Goal: Navigation & Orientation: Find specific page/section

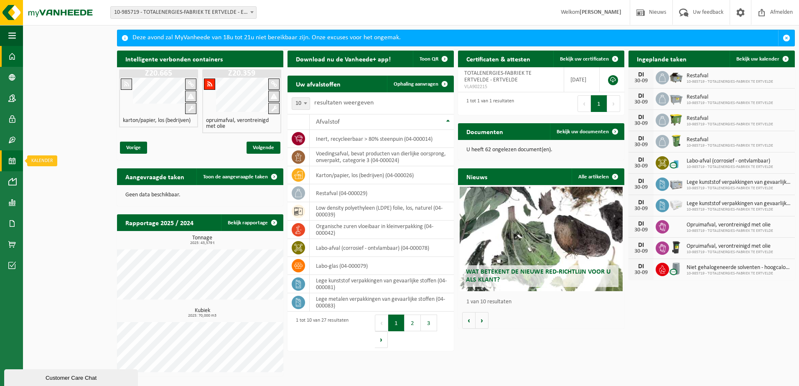
click at [11, 162] on span at bounding box center [12, 161] width 8 height 21
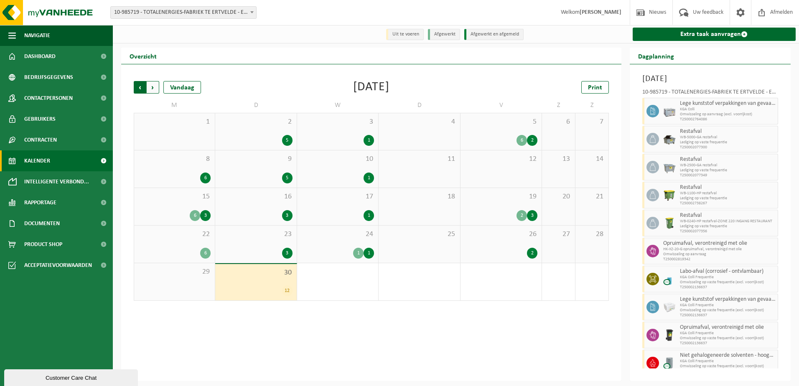
click at [154, 87] on span "Volgende" at bounding box center [153, 87] width 13 height 13
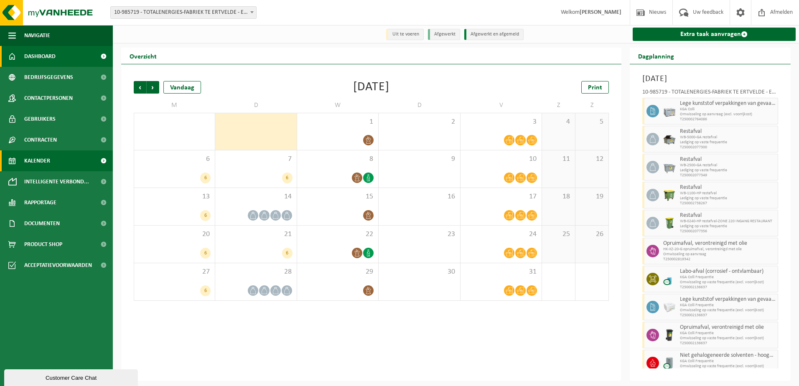
click at [33, 57] on span "Dashboard" at bounding box center [39, 56] width 31 height 21
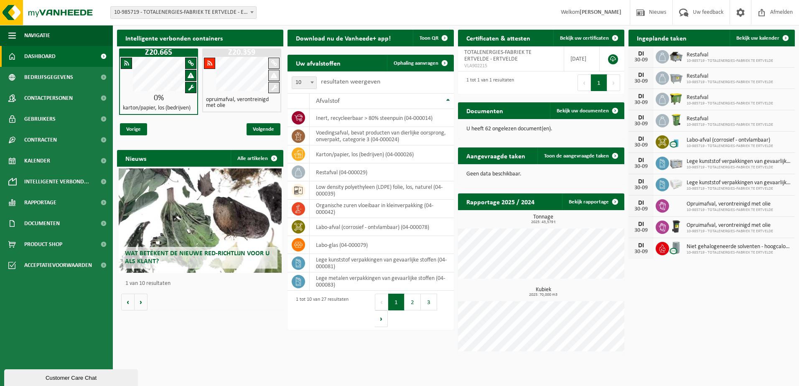
click at [211, 66] on span at bounding box center [209, 63] width 5 height 6
click at [36, 180] on span "Intelligente verbond..." at bounding box center [56, 181] width 65 height 21
